Goal: Check status: Check status

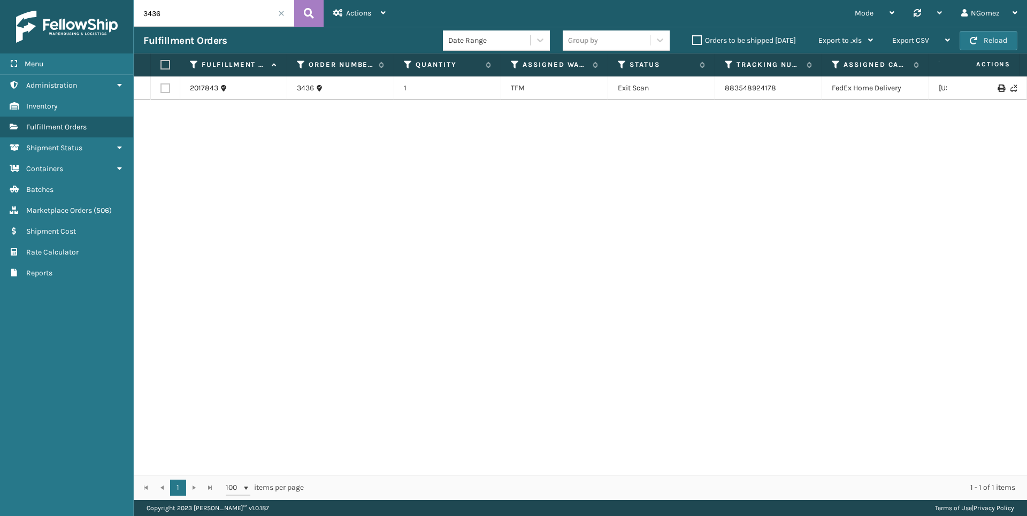
click at [224, 16] on input "3436" at bounding box center [214, 13] width 161 height 27
type input "113-4470009-1665858"
click at [60, 209] on span "Marketplace Orders" at bounding box center [59, 210] width 66 height 9
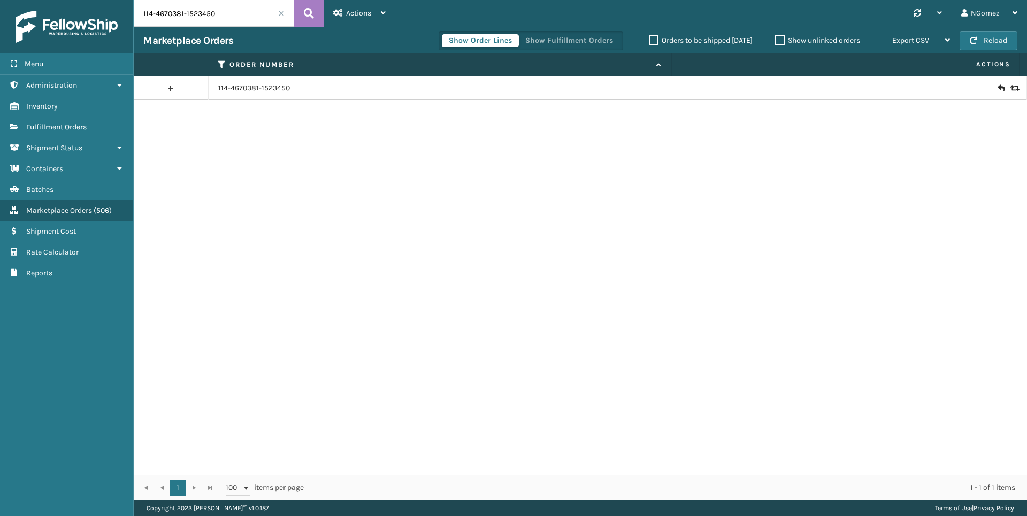
click at [184, 19] on input "114-4670381-1523450" at bounding box center [214, 13] width 161 height 27
paste input "113-4470009-1665858"
type input "113-4470009-1665858"
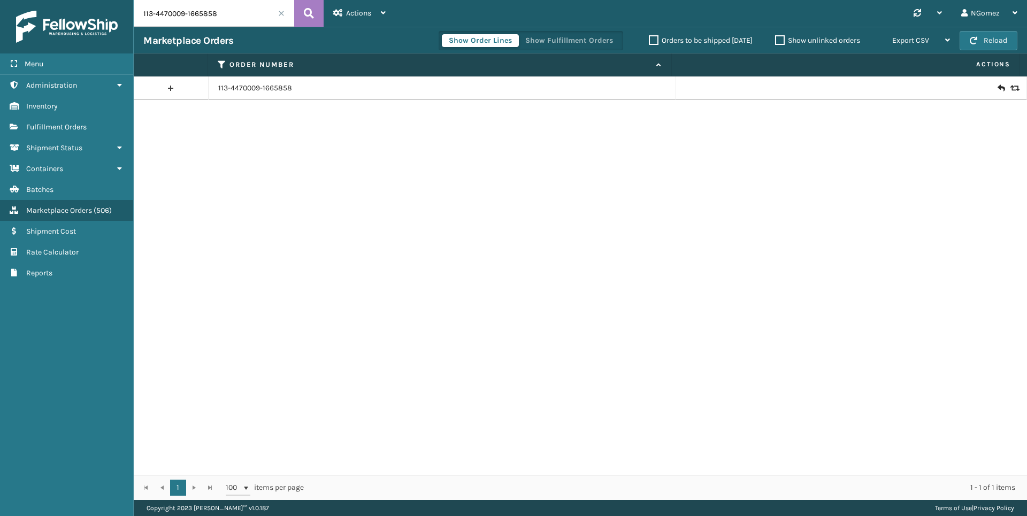
click at [998, 86] on icon at bounding box center [1001, 88] width 6 height 11
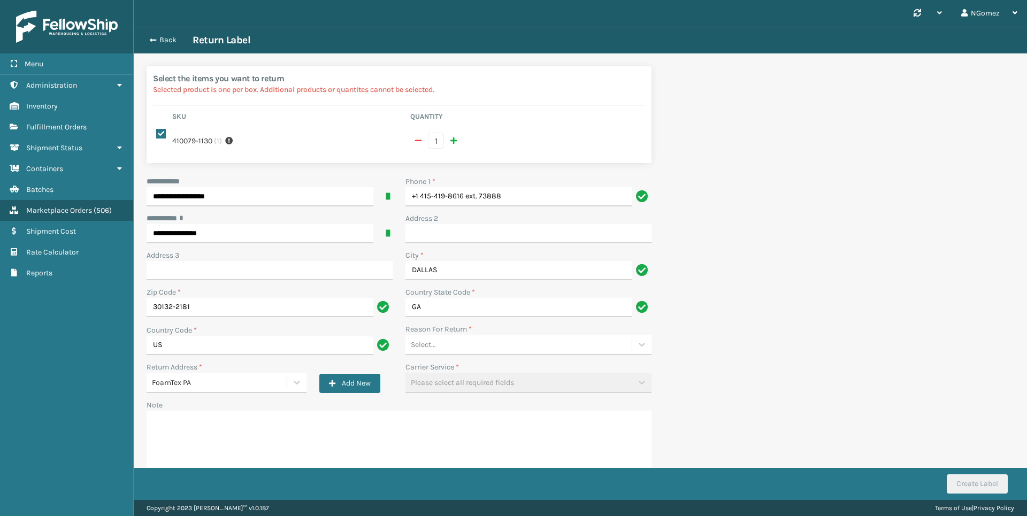
drag, startPoint x: 544, startPoint y: 210, endPoint x: 484, endPoint y: 200, distance: 60.8
click at [472, 196] on div "Phone 1 * +1 415-419-8616 ext. 73888" at bounding box center [528, 194] width 259 height 37
drag, startPoint x: 505, startPoint y: 198, endPoint x: 463, endPoint y: 193, distance: 42.1
click at [463, 193] on input "+1 415-419-8616 ext. 73888" at bounding box center [519, 196] width 227 height 19
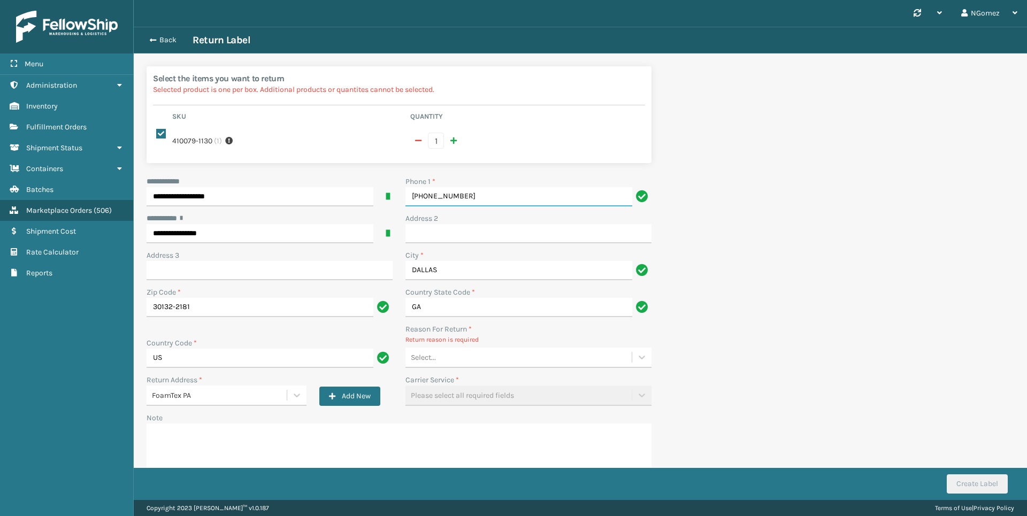
type input "[PHONE_NUMBER]"
click at [472, 357] on div "Select..." at bounding box center [519, 358] width 226 height 18
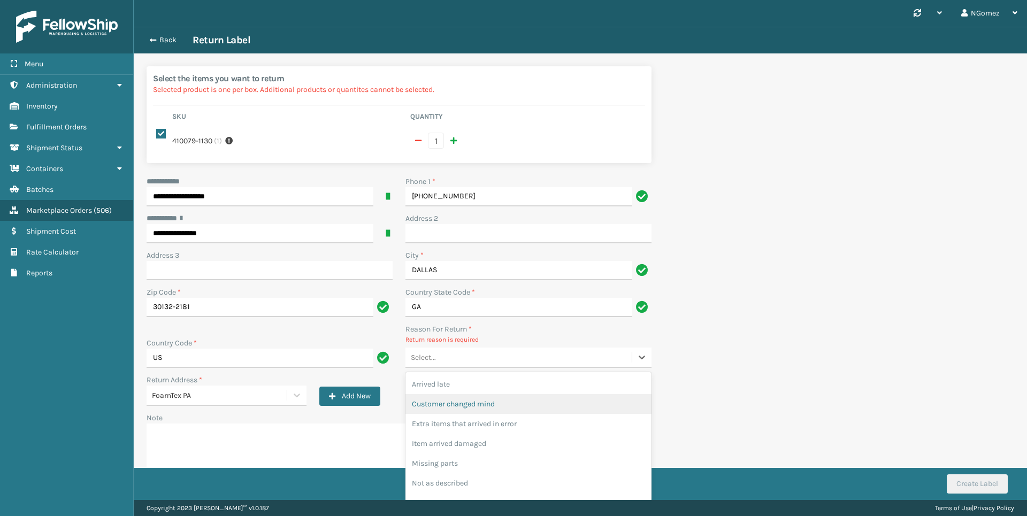
click at [477, 401] on div "Customer changed mind" at bounding box center [529, 404] width 246 height 20
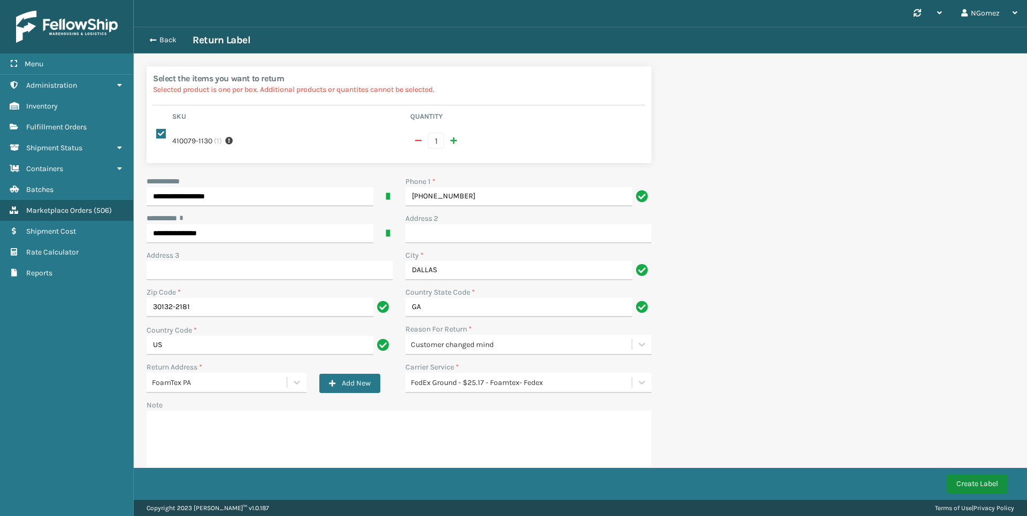
click at [994, 487] on button "Create Label" at bounding box center [977, 484] width 61 height 19
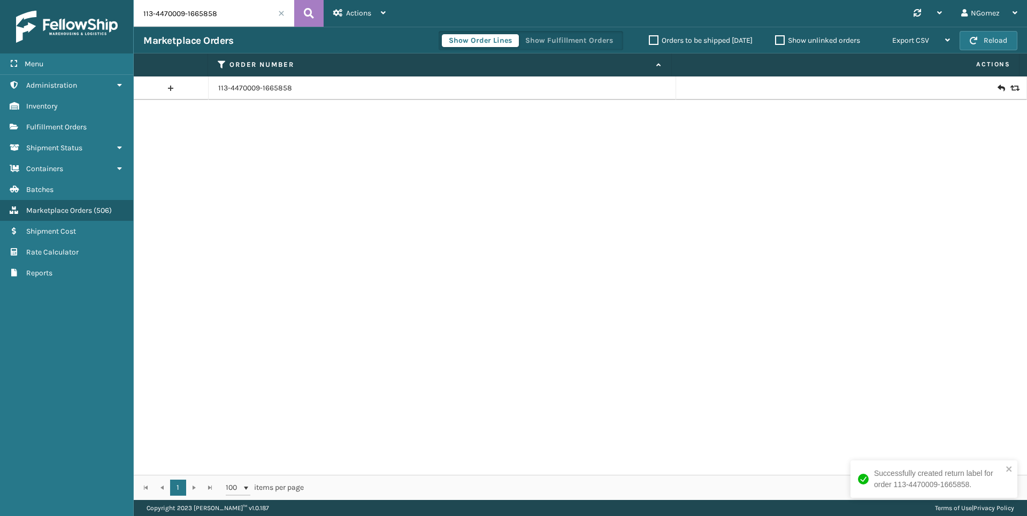
click at [187, 17] on input "113-4470009-1665858" at bounding box center [214, 13] width 161 height 27
click at [187, 16] on input "113-4470009-1665858" at bounding box center [214, 13] width 161 height 27
click at [68, 126] on span "Fulfillment Orders" at bounding box center [56, 127] width 60 height 9
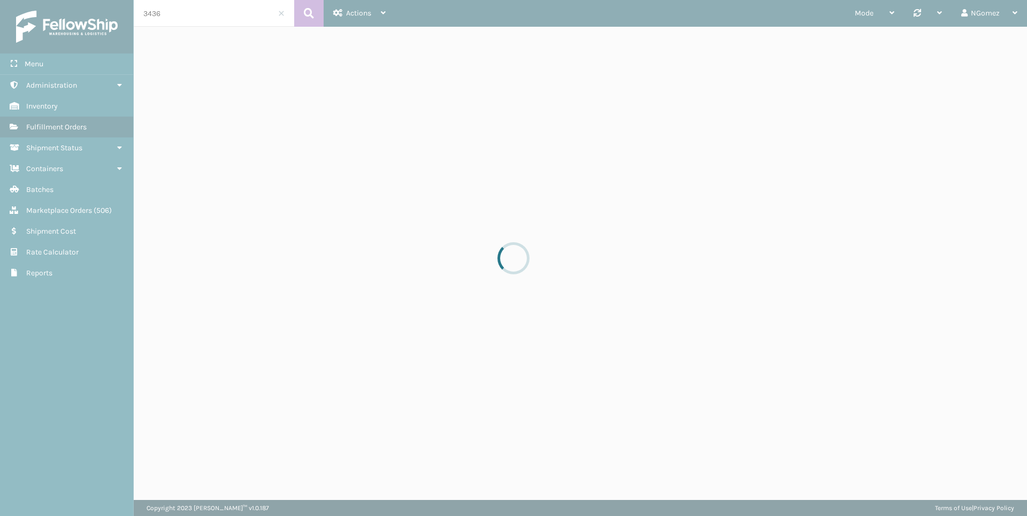
click at [211, 7] on div at bounding box center [513, 258] width 1027 height 516
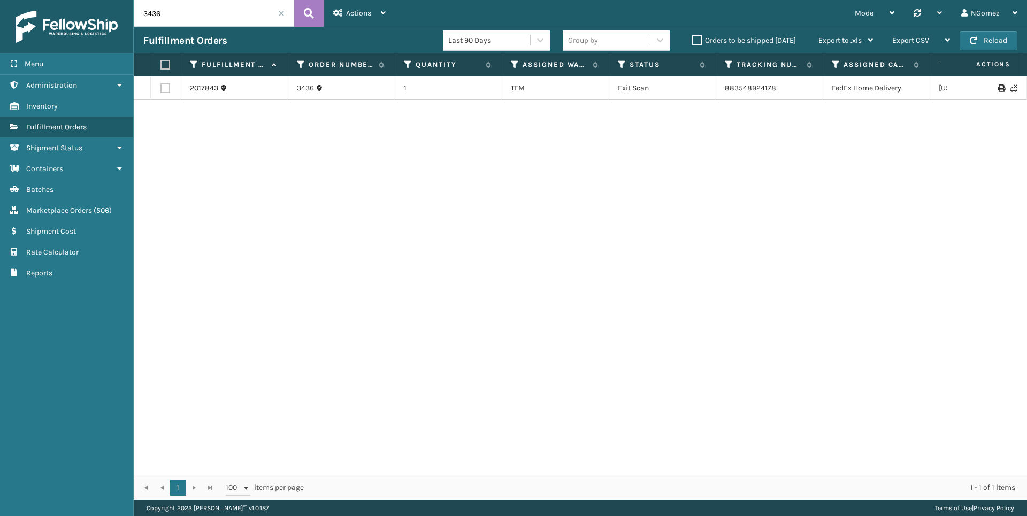
click at [213, 12] on input "3436" at bounding box center [214, 13] width 161 height 27
type input "3361"
click at [107, 210] on span "( 506 )" at bounding box center [103, 210] width 18 height 9
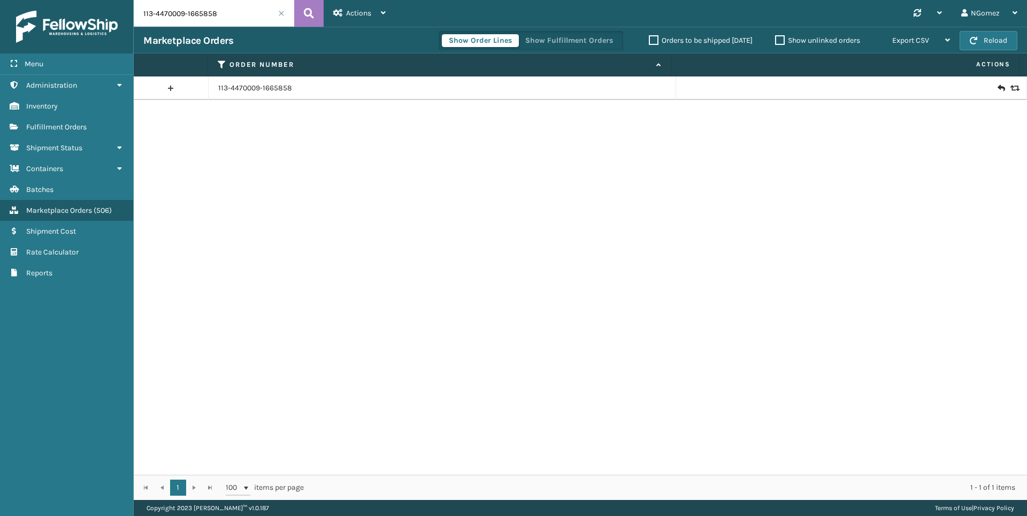
click at [212, 16] on input "113-4470009-1665858" at bounding box center [214, 13] width 161 height 27
type input "3361"
click at [382, 11] on icon at bounding box center [383, 12] width 5 height 7
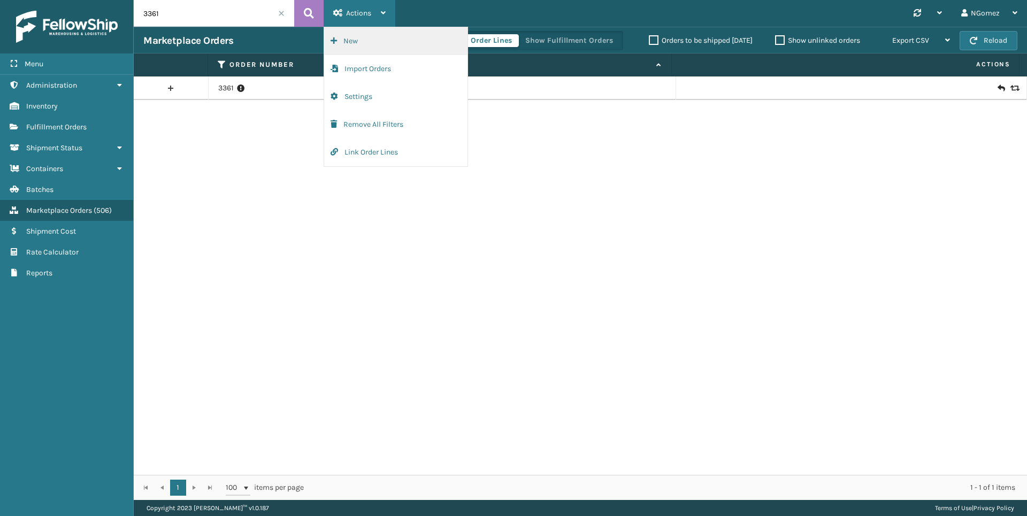
click at [394, 36] on button "New" at bounding box center [395, 41] width 143 height 28
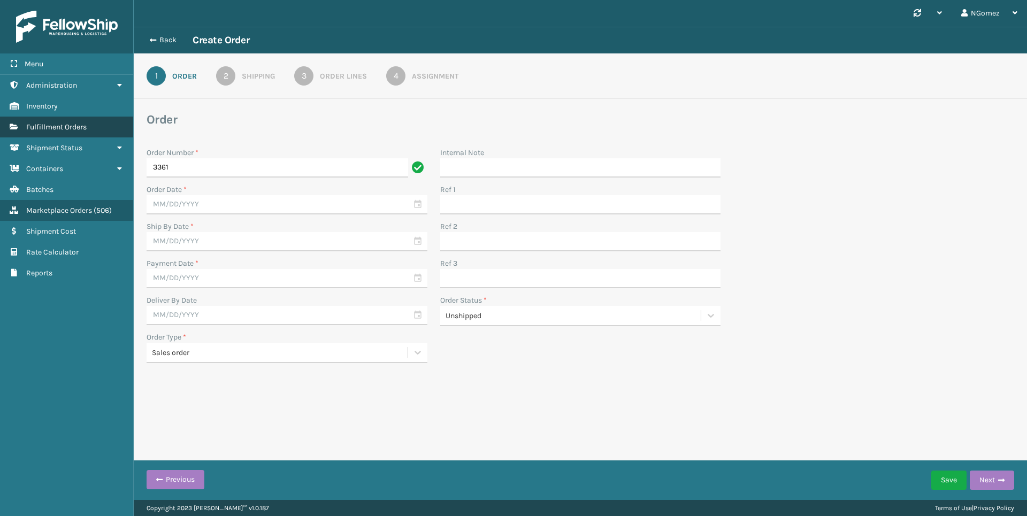
type input "3361"
click at [93, 124] on link "Fulfillment Orders" at bounding box center [66, 127] width 133 height 21
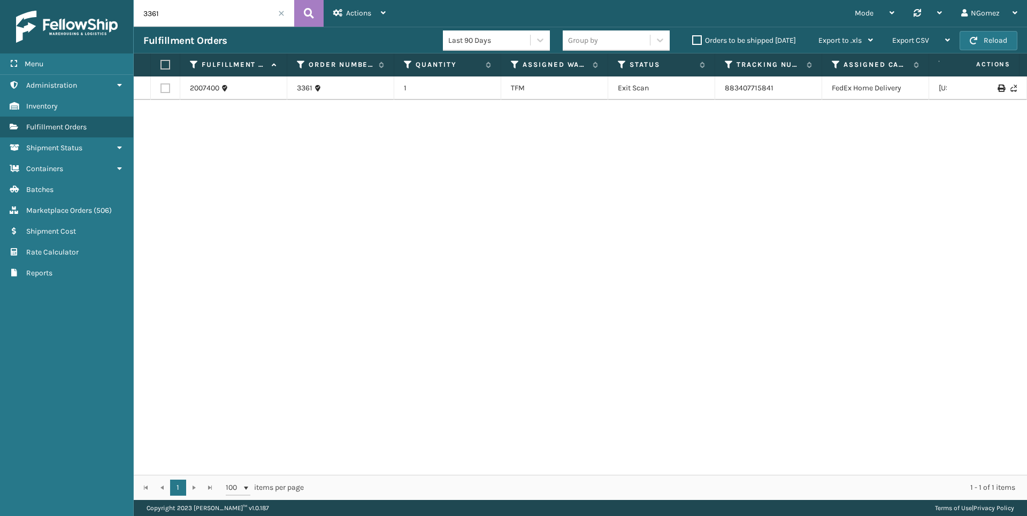
click at [198, 12] on input "3361" at bounding box center [214, 13] width 161 height 27
click at [220, 14] on input "3361rp" at bounding box center [214, 13] width 161 height 27
type input "114-0539351-8726614"
